Goal: Task Accomplishment & Management: Complete application form

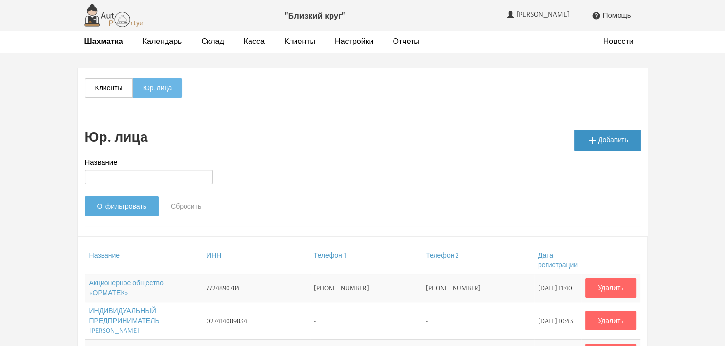
click at [618, 144] on link " Добавить" at bounding box center [607, 139] width 66 height 21
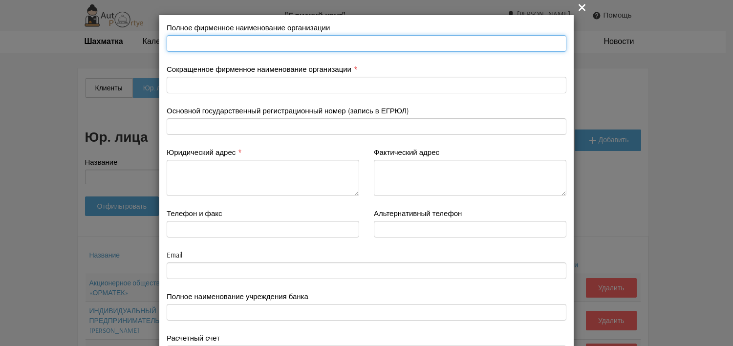
click at [204, 39] on input "text" at bounding box center [366, 43] width 399 height 17
paste input "Общество с ограниченной ответственностью «ОЙЛТИМ Инжиниринг» ООО «ОЙЛТИМ Инжини…"
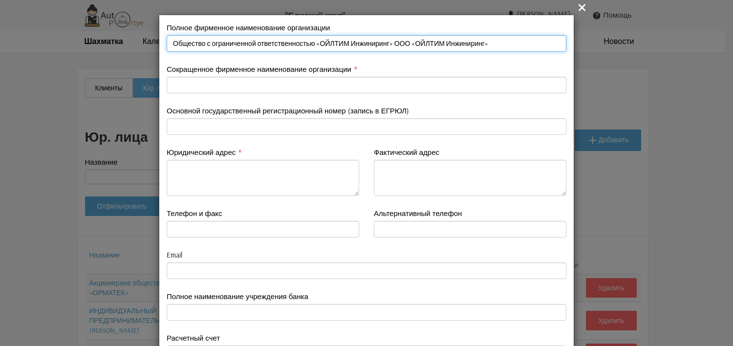
type input "Общество с ограниченной ответственностью «ОЙЛТИМ Инжиниринг» ООО «ОЙЛТИМ Инжини…"
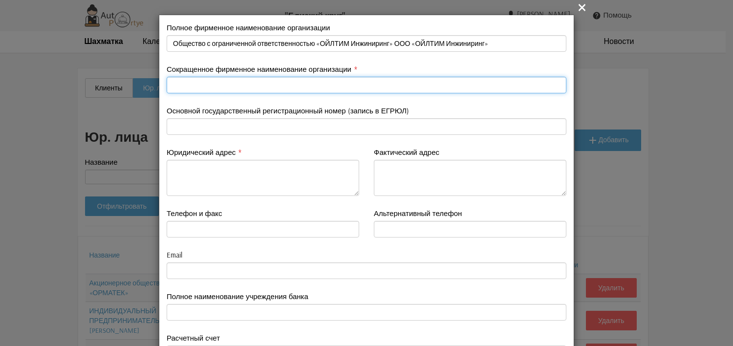
click at [197, 83] on input "text" at bounding box center [366, 85] width 399 height 17
paste input "ООО «ОЙЛТИМ Инжиниринг»"
type input "ООО «ОЙЛТИМ Инжиниринг»"
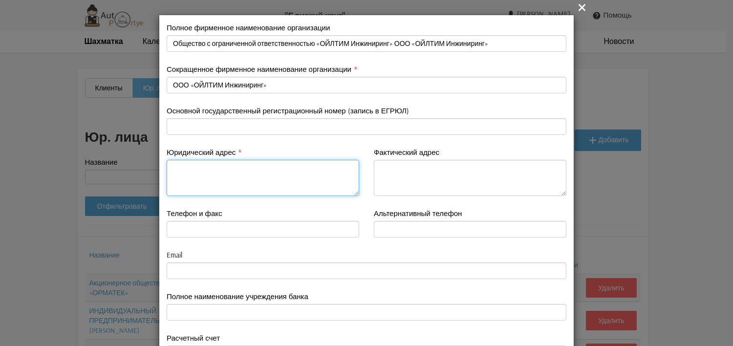
click at [225, 171] on textarea at bounding box center [263, 178] width 192 height 36
paste textarea "634003, Область Томская, город Томск, переулок Телевизионный, 3, строение 1."
type textarea "634003, Область Томская, город Томск, переулок Телевизионный, 3, строение 1."
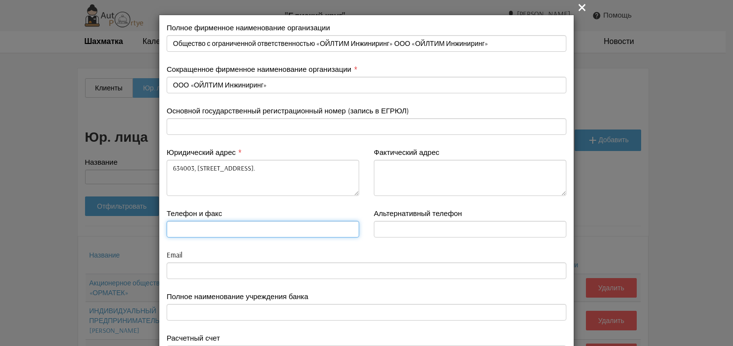
click at [188, 229] on input "text" at bounding box center [263, 229] width 192 height 17
paste input "3472629899"
type input "3472629899"
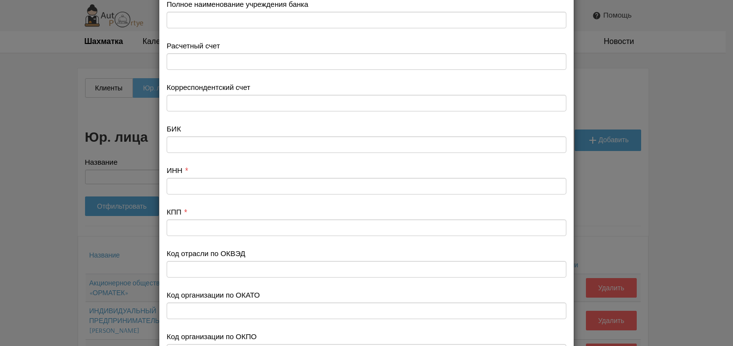
scroll to position [293, 0]
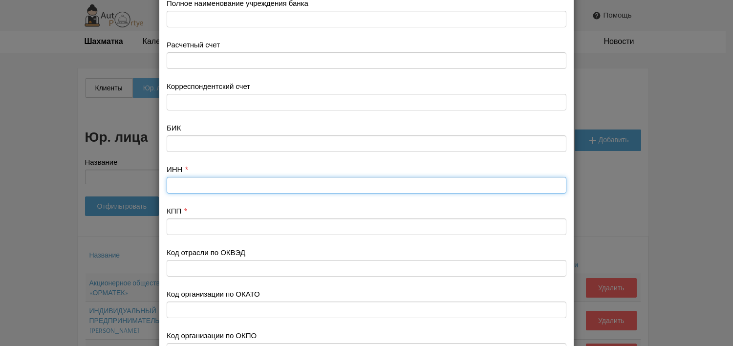
type input "3472629899"
click at [194, 187] on input "text" at bounding box center [366, 185] width 399 height 17
paste input "7017277490"
type input "7017277490"
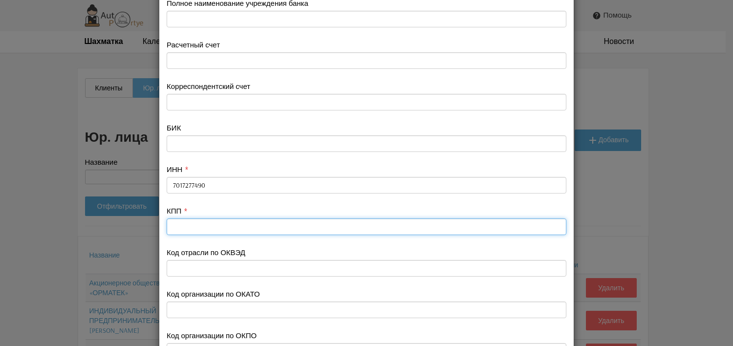
click at [189, 228] on input "text" at bounding box center [366, 226] width 399 height 17
paste input "701701001"
type input "701701001"
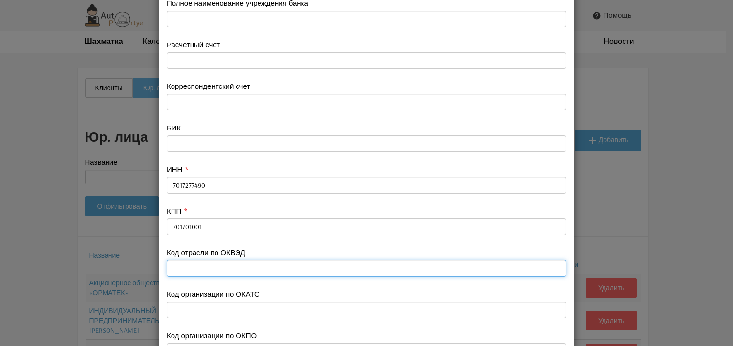
click at [255, 271] on input "text" at bounding box center [366, 268] width 399 height 17
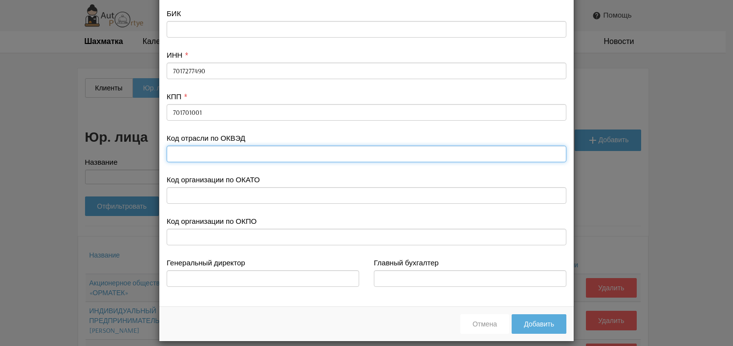
scroll to position [417, 0]
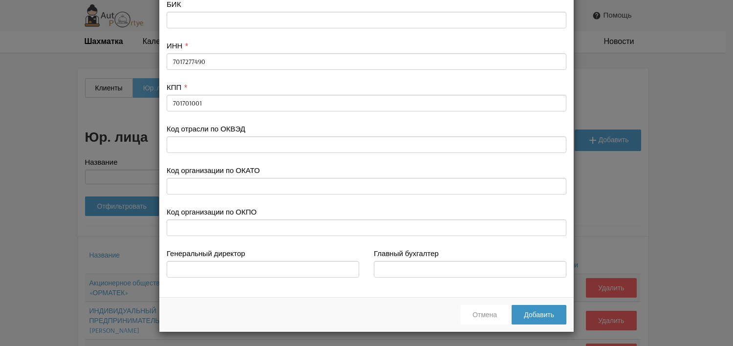
click at [532, 314] on button "Добавить" at bounding box center [538, 315] width 55 height 20
type input "3472629899"
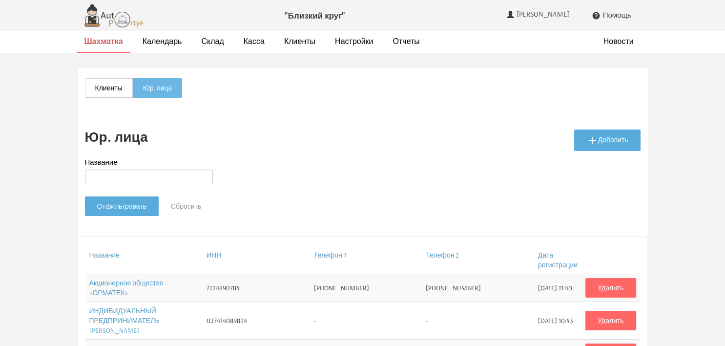
click at [105, 42] on strong "Шахматка" at bounding box center [103, 41] width 39 height 10
